Goal: Task Accomplishment & Management: Use online tool/utility

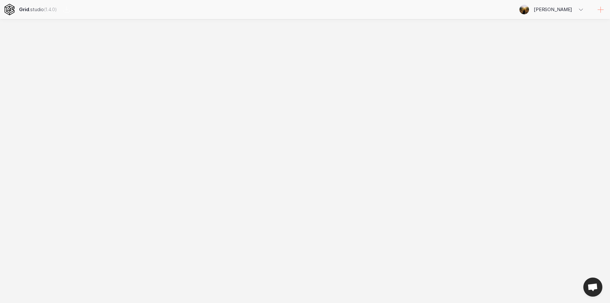
select select
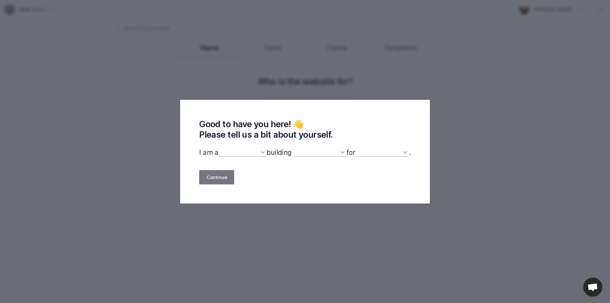
click at [237, 154] on select "designer developer marketer entrepreneur maker person" at bounding box center [242, 152] width 48 height 8
select select "other"
click at [218, 149] on select "designer developer marketer entrepreneur maker person" at bounding box center [242, 152] width 48 height 8
select select
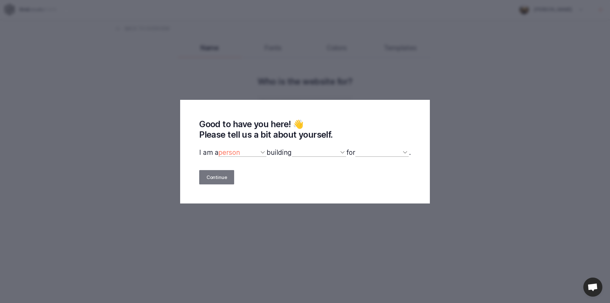
click at [304, 154] on select "a website(s) a portfolio a webshop(s) experiments something else" at bounding box center [319, 152] width 55 height 8
select select "website"
click at [292, 149] on select "a website(s) a portfolio a webshop(s) experiments something else" at bounding box center [319, 152] width 55 height 8
click at [371, 150] on select "myself our company a client a friend clients my dog (other)" at bounding box center [382, 152] width 54 height 8
select select "self"
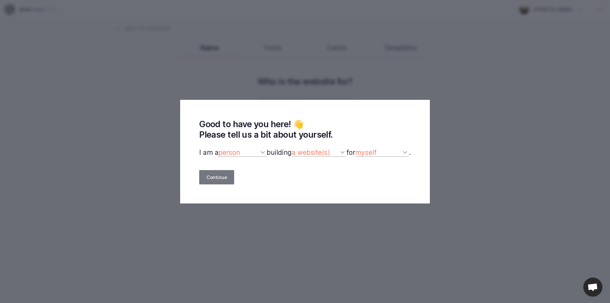
click at [359, 149] on select "myself our company a client a friend clients my dog (other)" at bounding box center [382, 152] width 54 height 8
click at [214, 168] on div "Good to have you here! 👋 Please tell us a bit about yourself. I am a designer d…" at bounding box center [305, 152] width 250 height 104
click at [218, 176] on button "Continue" at bounding box center [216, 177] width 35 height 14
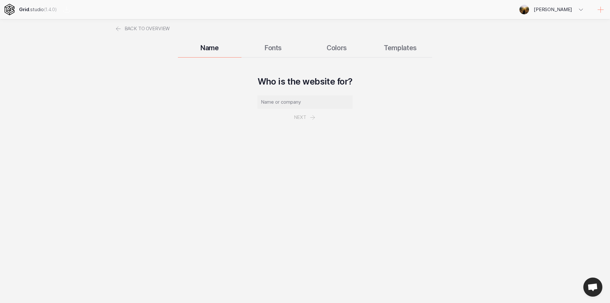
click at [295, 100] on input "text" at bounding box center [305, 101] width 95 height 13
click at [292, 115] on p "Next" at bounding box center [305, 110] width 95 height 31
click at [299, 116] on p "Next" at bounding box center [305, 110] width 95 height 31
click at [299, 106] on input "text" at bounding box center [305, 101] width 95 height 13
type input "duts"
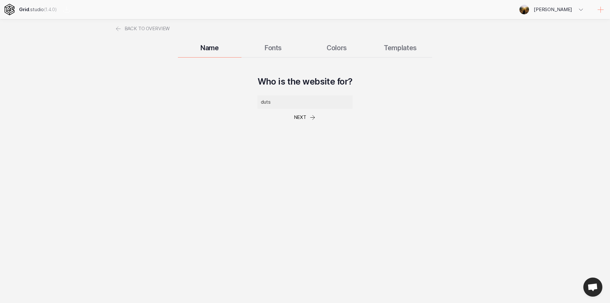
click at [303, 115] on button "Next" at bounding box center [305, 117] width 37 height 17
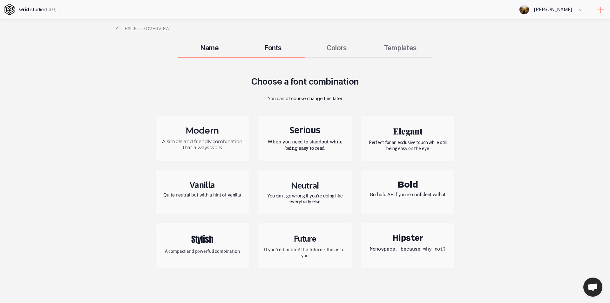
click at [210, 143] on p "A simple and friendly combination that always work" at bounding box center [203, 144] width 84 height 12
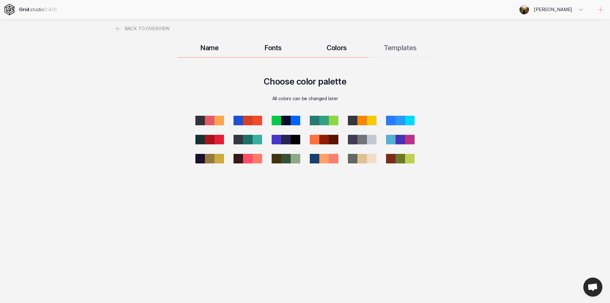
click at [276, 46] on h3 "Fonts" at bounding box center [274, 48] width 64 height 8
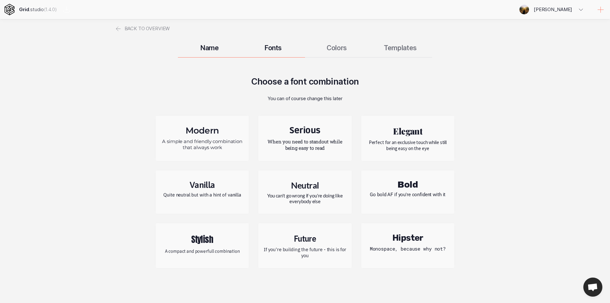
click at [417, 196] on div "Bold Go bold AF if you're confident with it" at bounding box center [407, 192] width 93 height 44
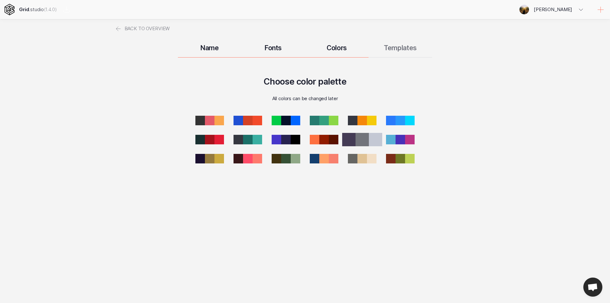
click at [368, 140] on div at bounding box center [362, 139] width 13 height 13
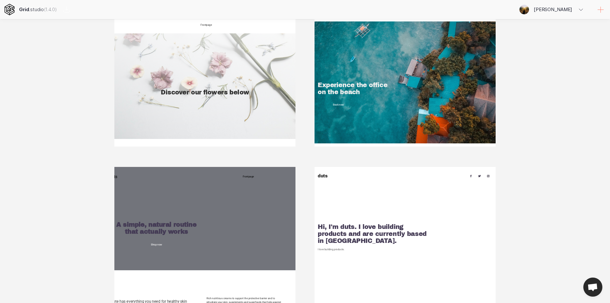
scroll to position [64, 0]
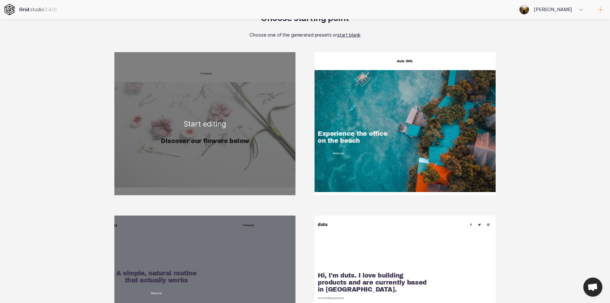
click at [240, 166] on div "Frontpage Discover our flowers below Blossem White Lorem Ipsum is simply dummy …" at bounding box center [204, 123] width 181 height 143
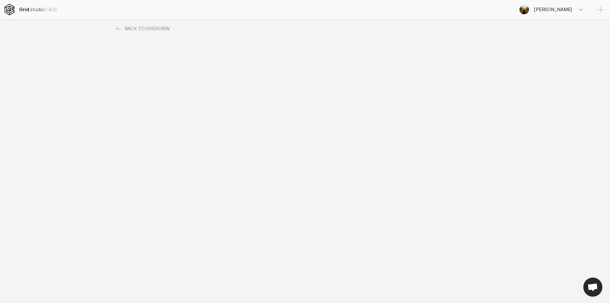
scroll to position [0, 0]
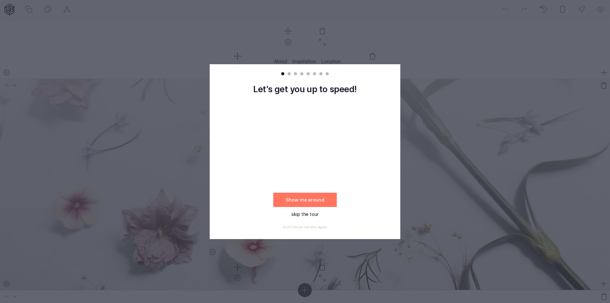
click at [308, 212] on button "skip the tour" at bounding box center [305, 214] width 64 height 14
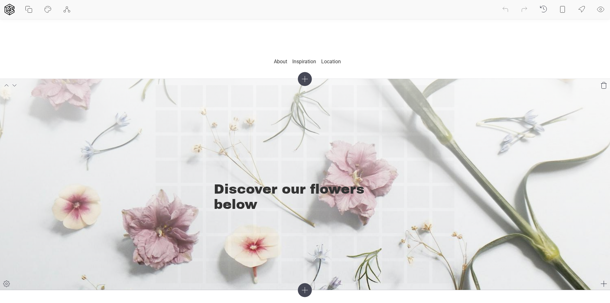
drag, startPoint x: 322, startPoint y: 170, endPoint x: 353, endPoint y: 116, distance: 61.4
click at [353, 116] on div "Discover our flowers below" at bounding box center [305, 184] width 299 height 198
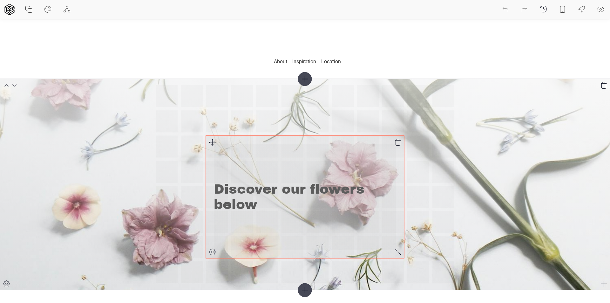
click at [307, 234] on div "Discover our flowers below" at bounding box center [305, 197] width 198 height 123
click at [213, 251] on icon at bounding box center [213, 252] width 8 height 8
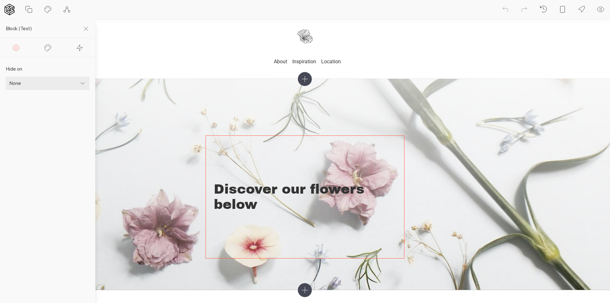
click at [64, 6] on icon at bounding box center [67, 10] width 8 height 8
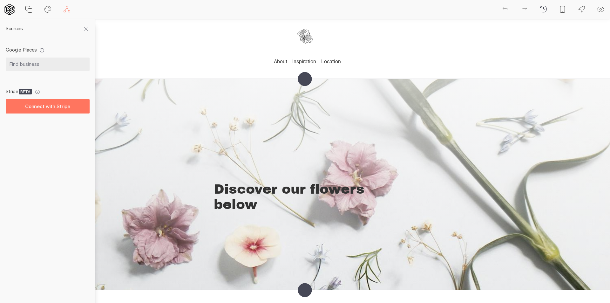
click at [46, 10] on icon at bounding box center [48, 10] width 8 height 8
select select "Roboto"
select select "400"
select select "Archivo Black"
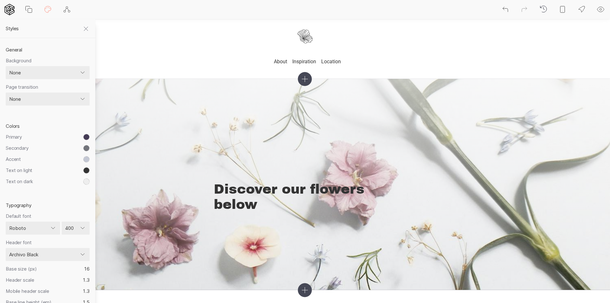
click at [25, 10] on icon at bounding box center [29, 10] width 8 height 8
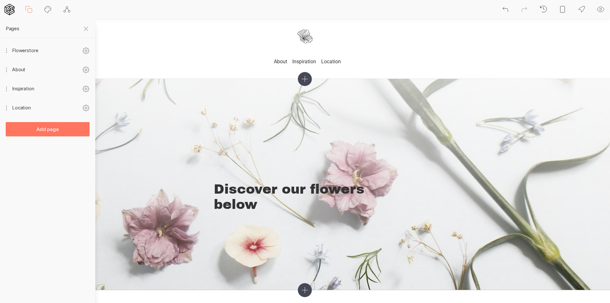
click at [8, 9] on icon at bounding box center [9, 9] width 10 height 11
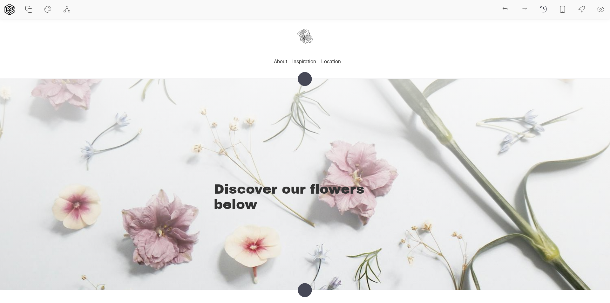
click at [605, 9] on icon at bounding box center [601, 10] width 8 height 8
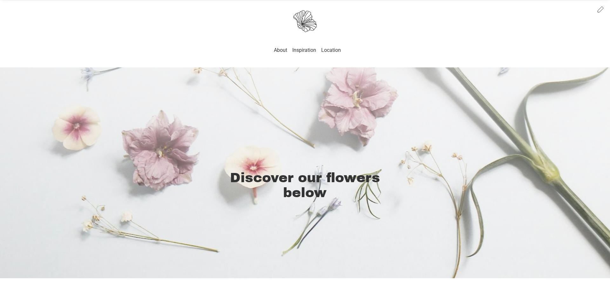
click at [602, 9] on icon at bounding box center [601, 9] width 8 height 8
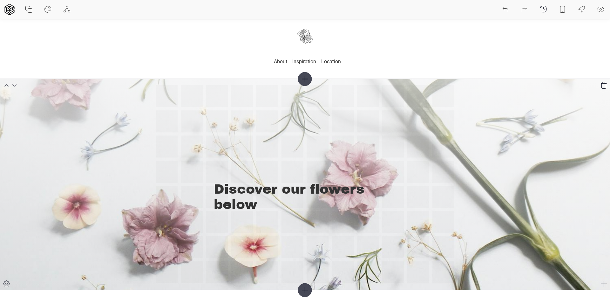
click at [8, 284] on icon at bounding box center [7, 284] width 8 height 8
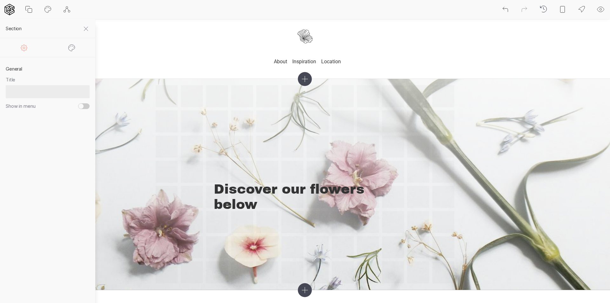
click at [2, 8] on div at bounding box center [9, 9] width 19 height 19
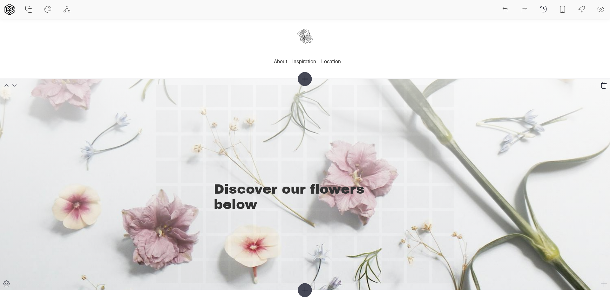
click at [160, 165] on div "Discover our flowers below" at bounding box center [305, 184] width 299 height 198
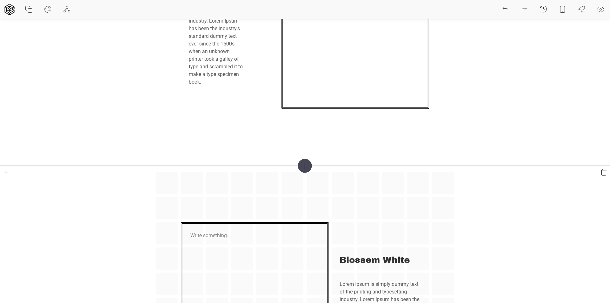
scroll to position [699, 0]
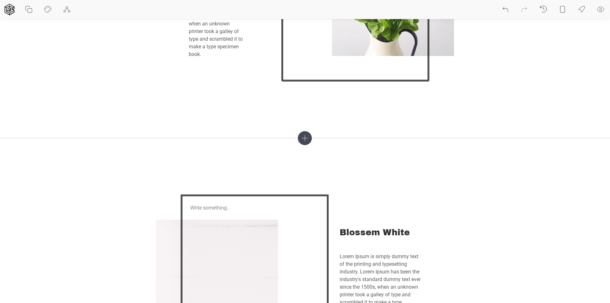
click at [304, 139] on icon at bounding box center [305, 138] width 14 height 14
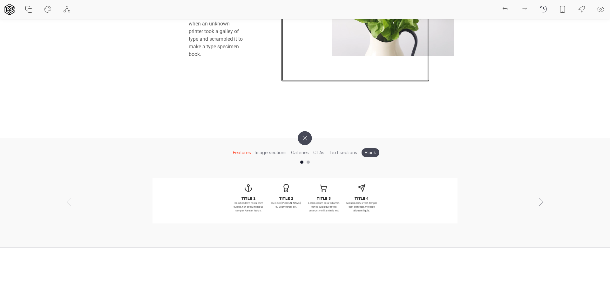
click at [305, 138] on icon at bounding box center [305, 138] width 8 height 8
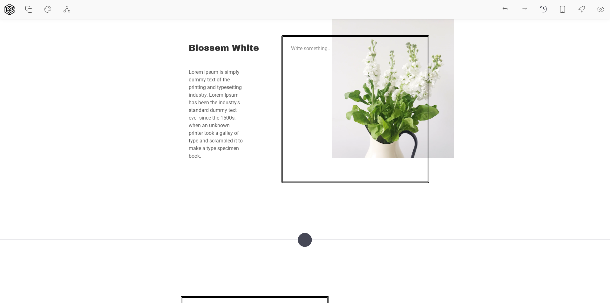
scroll to position [540, 0]
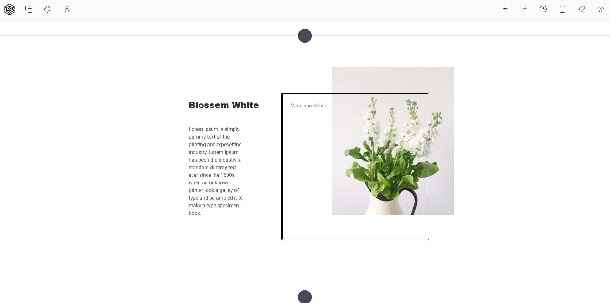
click at [72, 14] on button at bounding box center [66, 9] width 19 height 19
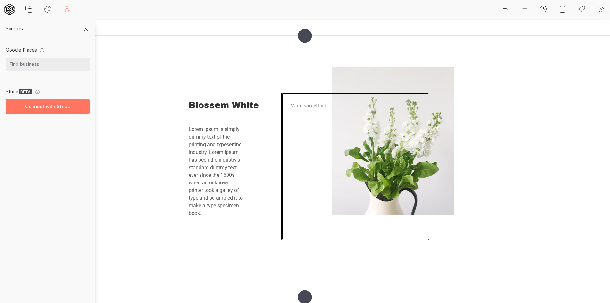
click at [62, 61] on input "text" at bounding box center [48, 64] width 84 height 13
click at [70, 81] on div "Stripe BETA Connect with Stripe" at bounding box center [47, 101] width 95 height 43
click at [84, 27] on icon at bounding box center [86, 29] width 4 height 4
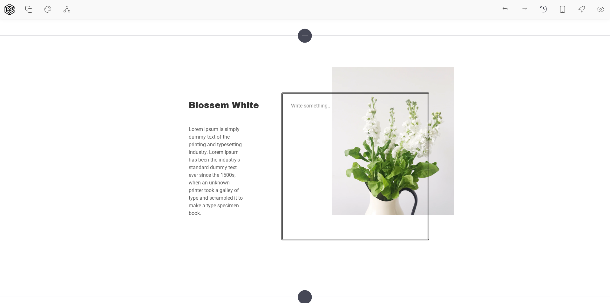
click at [51, 11] on icon at bounding box center [48, 10] width 8 height 8
select select "Roboto"
select select "400"
select select "Archivo Black"
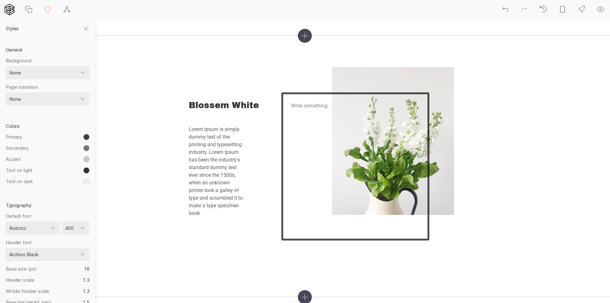
click at [32, 11] on icon at bounding box center [29, 10] width 8 height 8
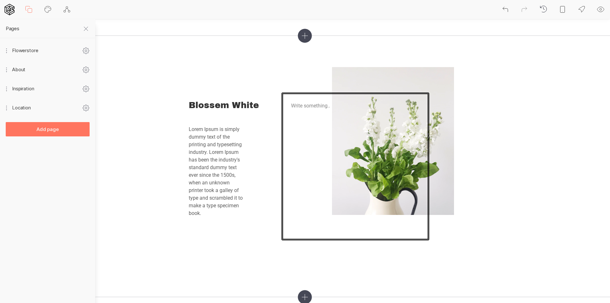
click at [84, 48] on icon at bounding box center [86, 51] width 6 height 6
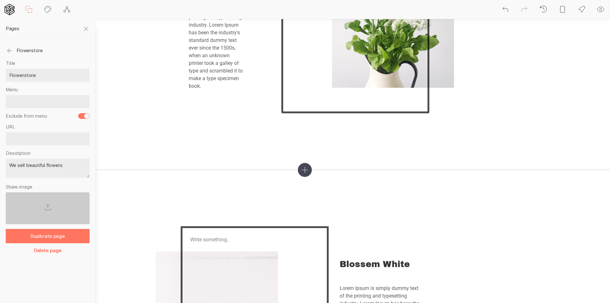
scroll to position [604, 0]
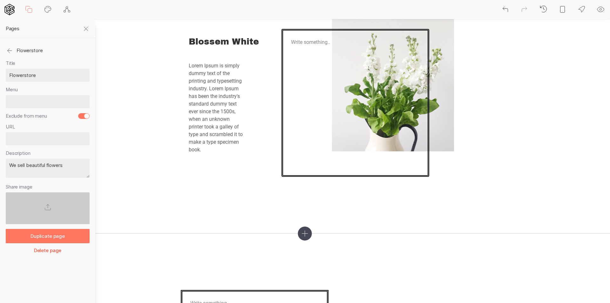
click at [7, 48] on icon at bounding box center [10, 50] width 8 height 19
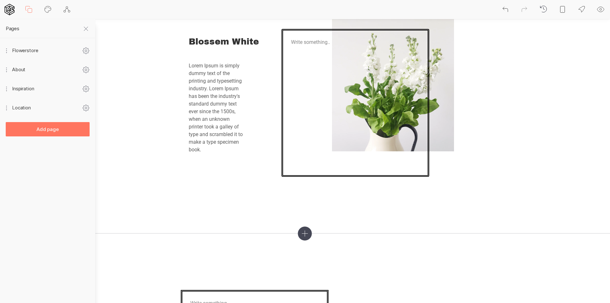
click at [12, 51] on div "Flowerstore" at bounding box center [48, 50] width 84 height 19
click at [8, 51] on icon at bounding box center [6, 51] width 6 height 6
click at [31, 52] on span "Flowerstore" at bounding box center [47, 50] width 70 height 19
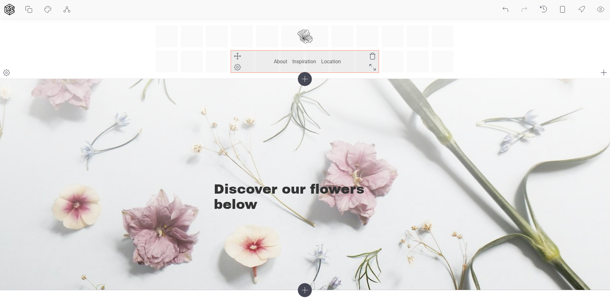
click at [238, 65] on icon at bounding box center [238, 68] width 8 height 8
select select "center"
